Goal: Task Accomplishment & Management: Use online tool/utility

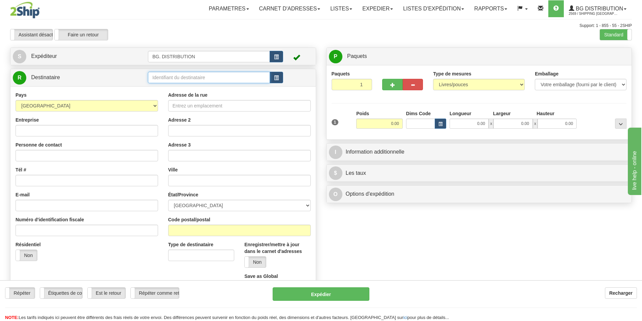
click at [198, 80] on input "text" at bounding box center [209, 77] width 122 height 11
click at [165, 86] on div "1028" at bounding box center [208, 87] width 116 height 7
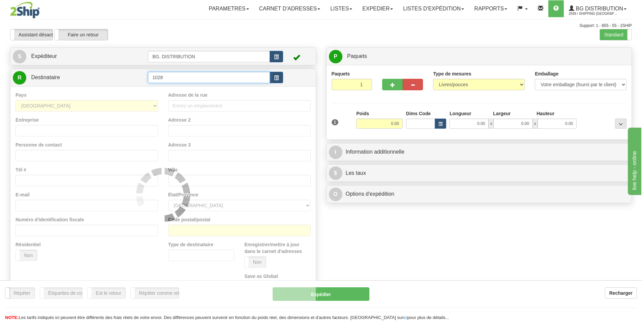
type input "1028"
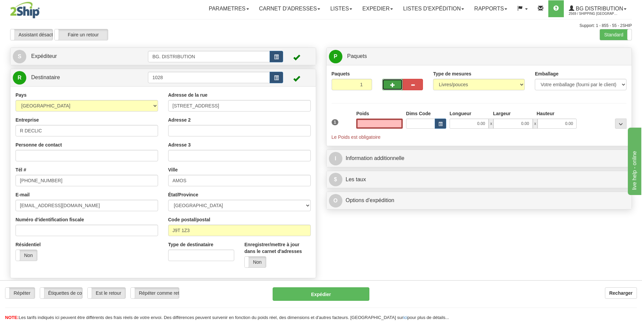
type input "0.00"
click at [395, 83] on button "button" at bounding box center [392, 84] width 20 height 11
type input "2"
click at [603, 59] on label "Niveau du package Pack.." at bounding box center [608, 57] width 42 height 10
radio input "true"
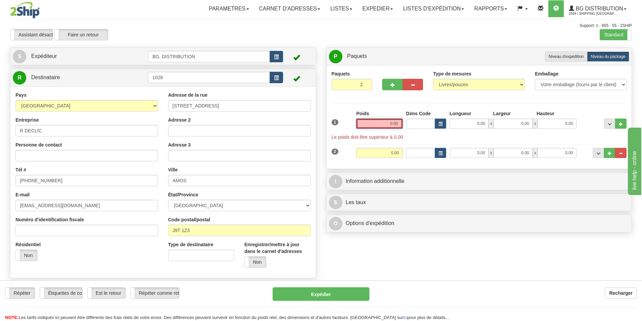
drag, startPoint x: 387, startPoint y: 124, endPoint x: 401, endPoint y: 121, distance: 14.1
click at [401, 121] on input "0.00" at bounding box center [379, 124] width 47 height 10
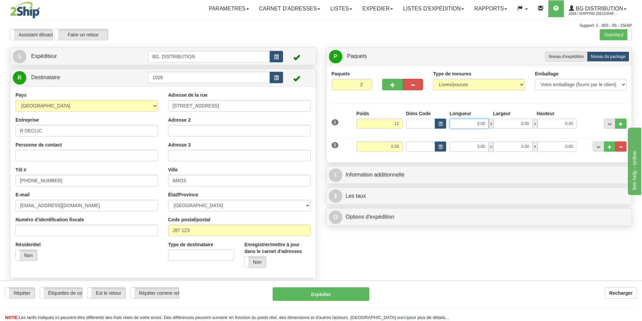
type input "12.00"
click at [472, 126] on input "0.00" at bounding box center [469, 124] width 39 height 10
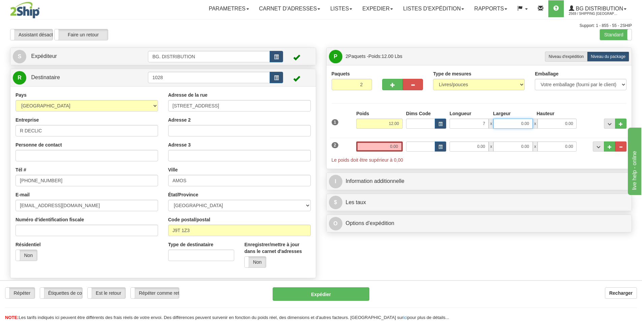
type input "7.00"
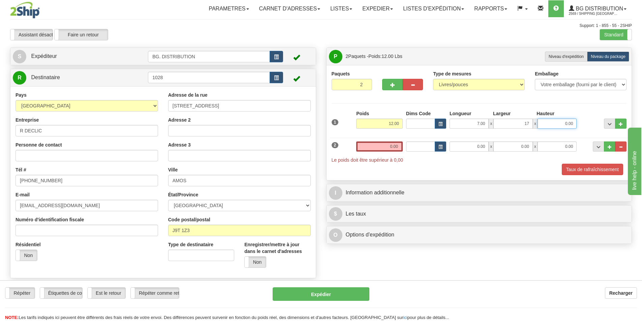
type input "17.00"
type input "5.00"
click at [431, 170] on div "Taux de rafraîchissement" at bounding box center [479, 169] width 299 height 11
click at [388, 147] on input "0.00" at bounding box center [379, 147] width 47 height 10
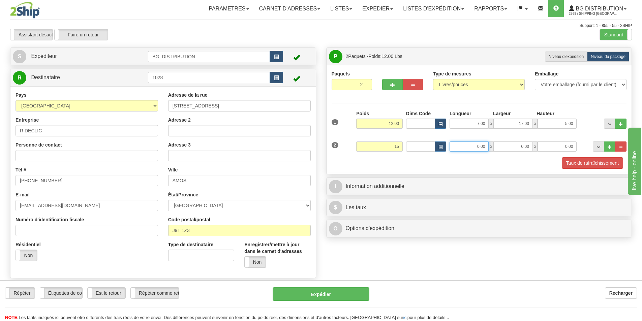
type input "15.00"
click at [460, 150] on input "0.00" at bounding box center [469, 147] width 39 height 10
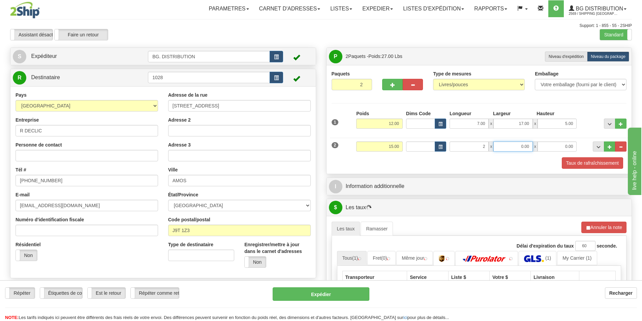
type input "2.00"
type input "3.00"
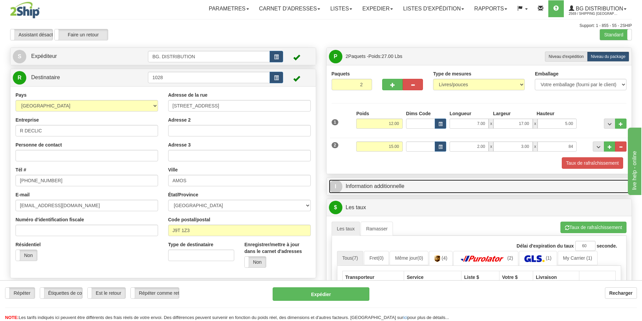
type input "84.00"
click at [428, 183] on link "I Information additionnelle" at bounding box center [479, 187] width 301 height 14
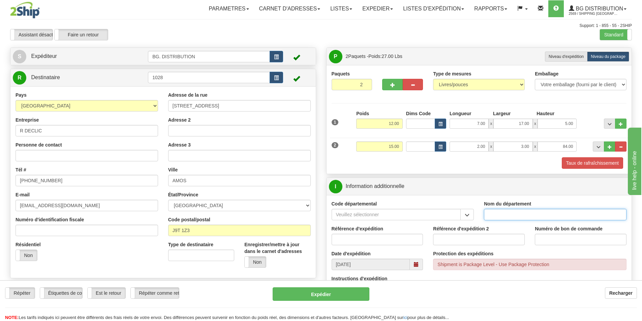
click at [497, 211] on input "Nom du département" at bounding box center [555, 214] width 143 height 11
type input "."
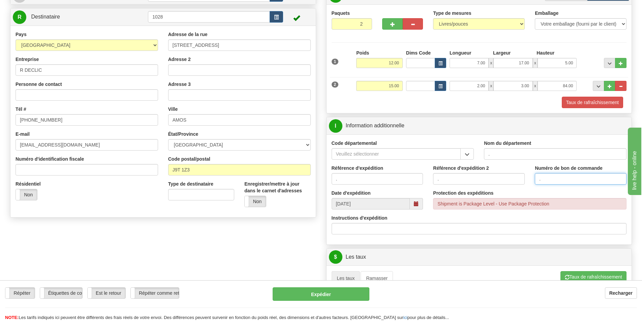
scroll to position [67, 0]
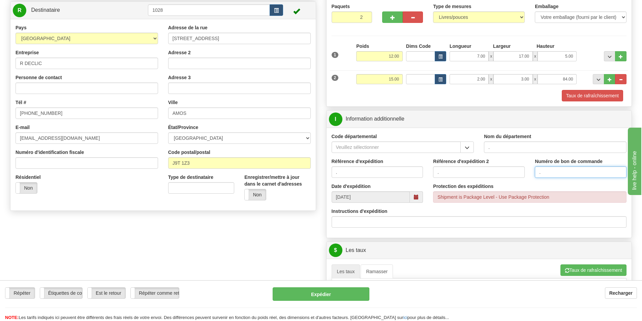
type input "."
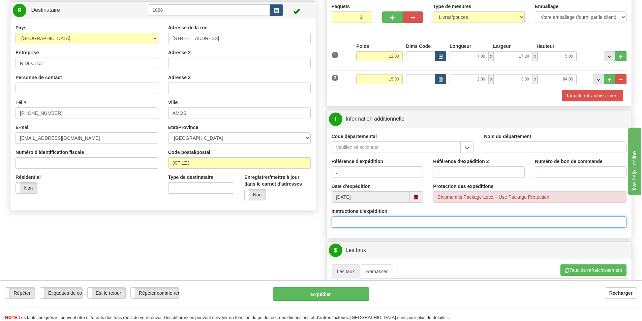
click at [400, 223] on input "Instructions d'expédition" at bounding box center [479, 221] width 295 height 11
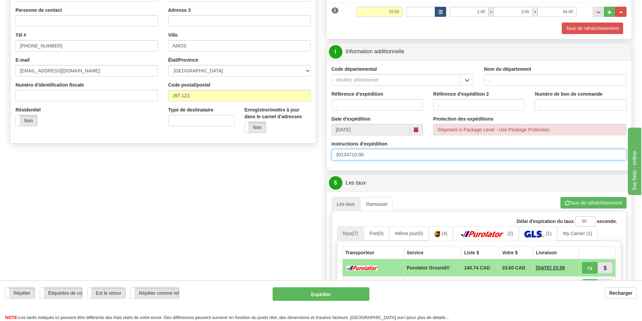
scroll to position [236, 0]
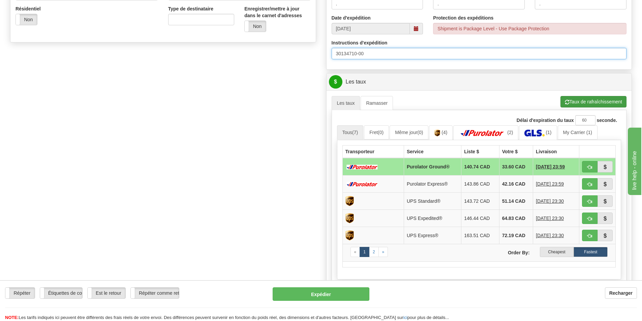
type input "30134710-00"
click at [596, 100] on button "Taux de rafraîchissement" at bounding box center [593, 101] width 66 height 11
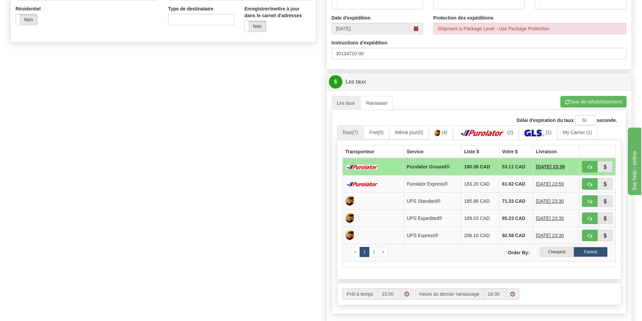
click at [562, 250] on label "Cheapest" at bounding box center [557, 252] width 34 height 10
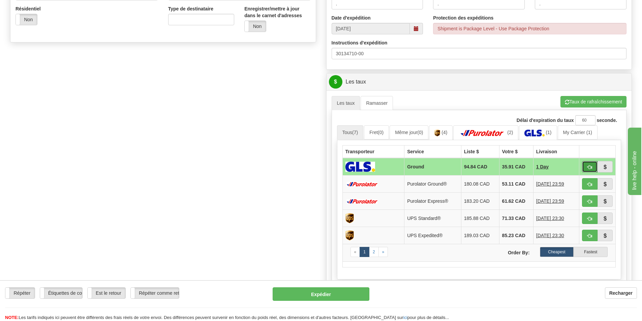
click at [590, 165] on span "button" at bounding box center [589, 167] width 5 height 4
type input "1"
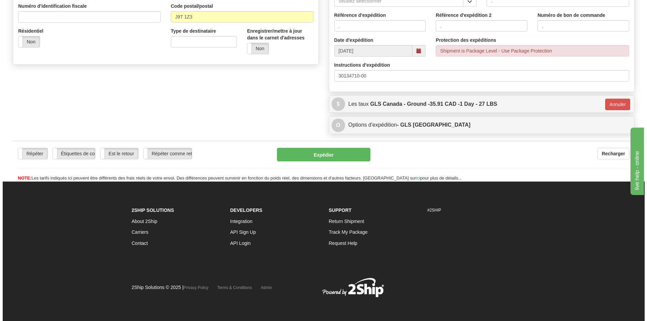
scroll to position [214, 0]
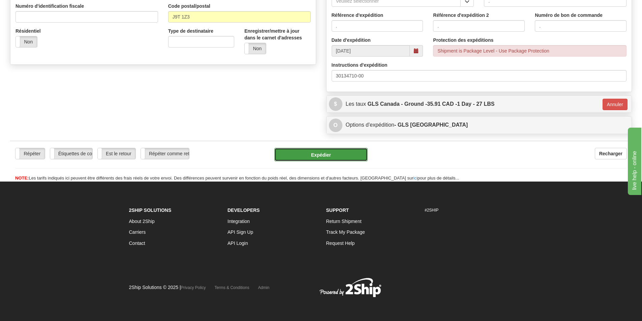
click at [332, 153] on button "Expédier" at bounding box center [320, 154] width 93 height 13
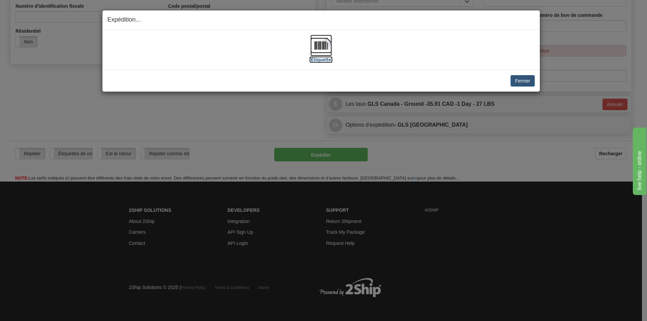
click at [328, 45] on img at bounding box center [321, 46] width 22 height 22
